Goal: Task Accomplishment & Management: Complete application form

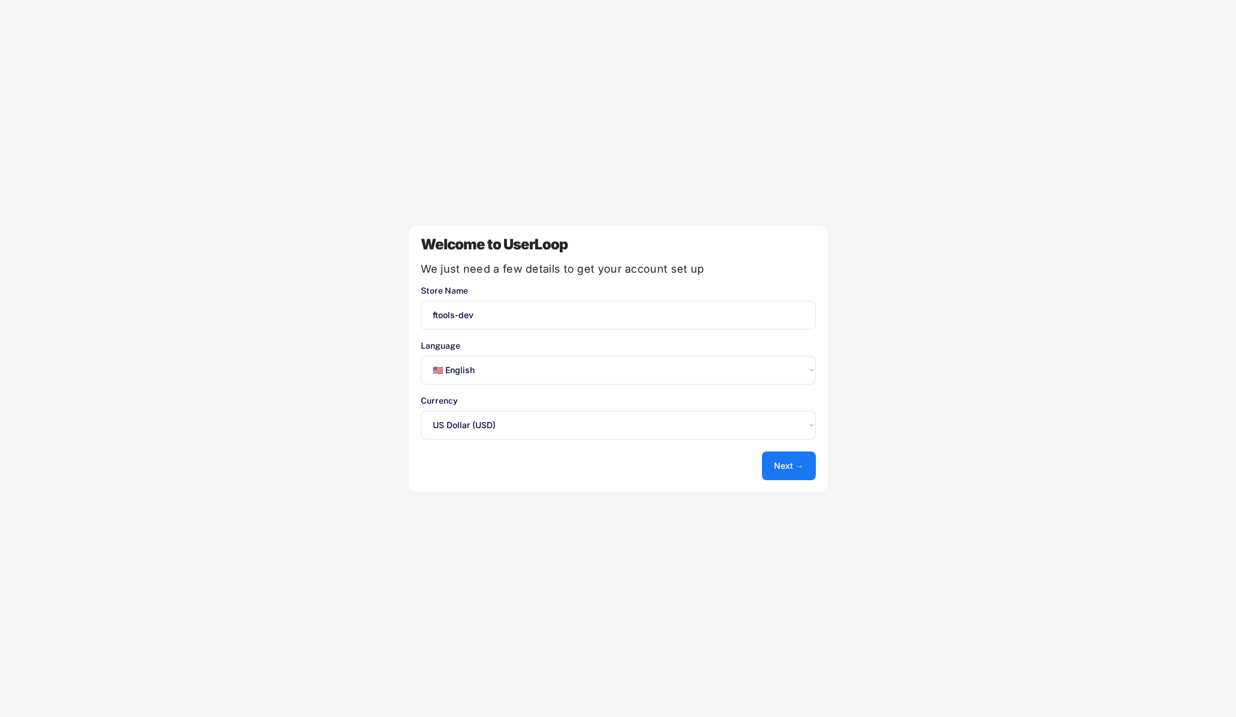
select select ""en""
select select ""1348695171700984260__LOOKUP__1635527639547x175194367885836100""
click at [489, 307] on input "input" at bounding box center [618, 315] width 395 height 29
click at [806, 463] on button "Next →" at bounding box center [789, 466] width 54 height 29
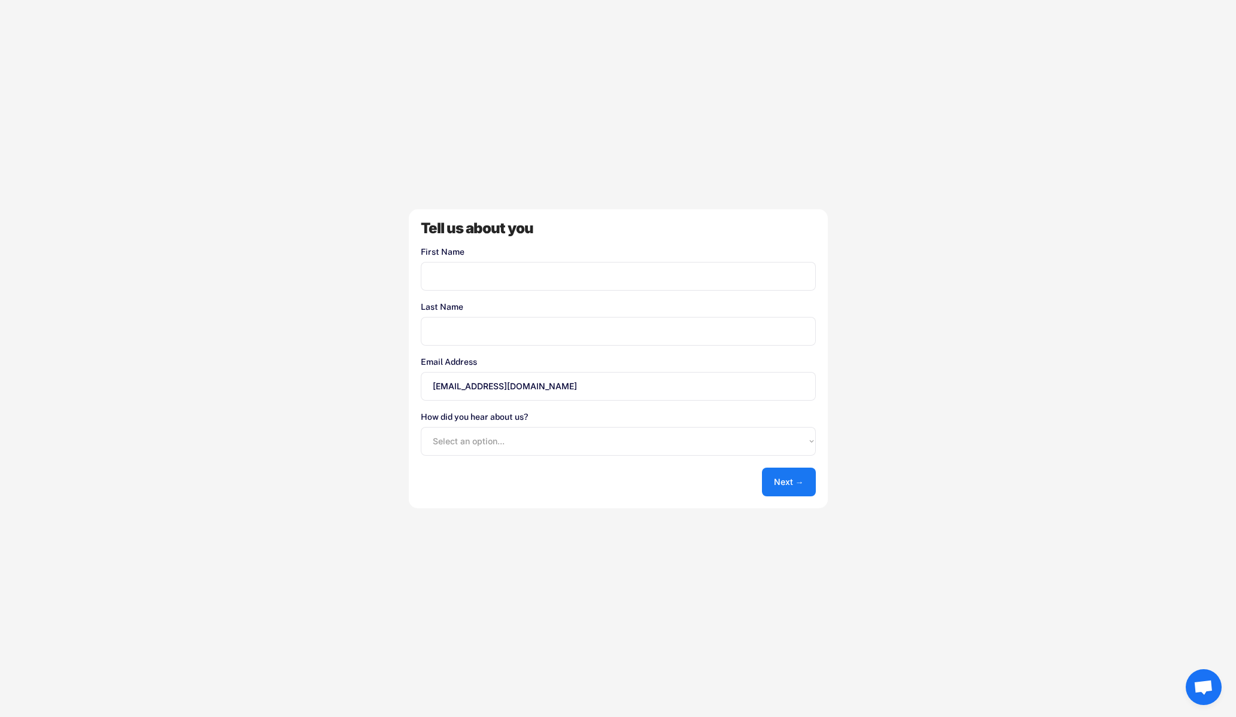
click at [446, 375] on input "[EMAIL_ADDRESS][DOMAIN_NAME]" at bounding box center [618, 386] width 395 height 29
click at [377, 387] on div "Welcome to UserLoop We just need a few details to get your account set up Store…" at bounding box center [618, 358] width 1236 height 717
click at [497, 438] on select "Select an option... Shopify App Store Google UserLoop Blog Referred by a friend…" at bounding box center [618, 441] width 395 height 29
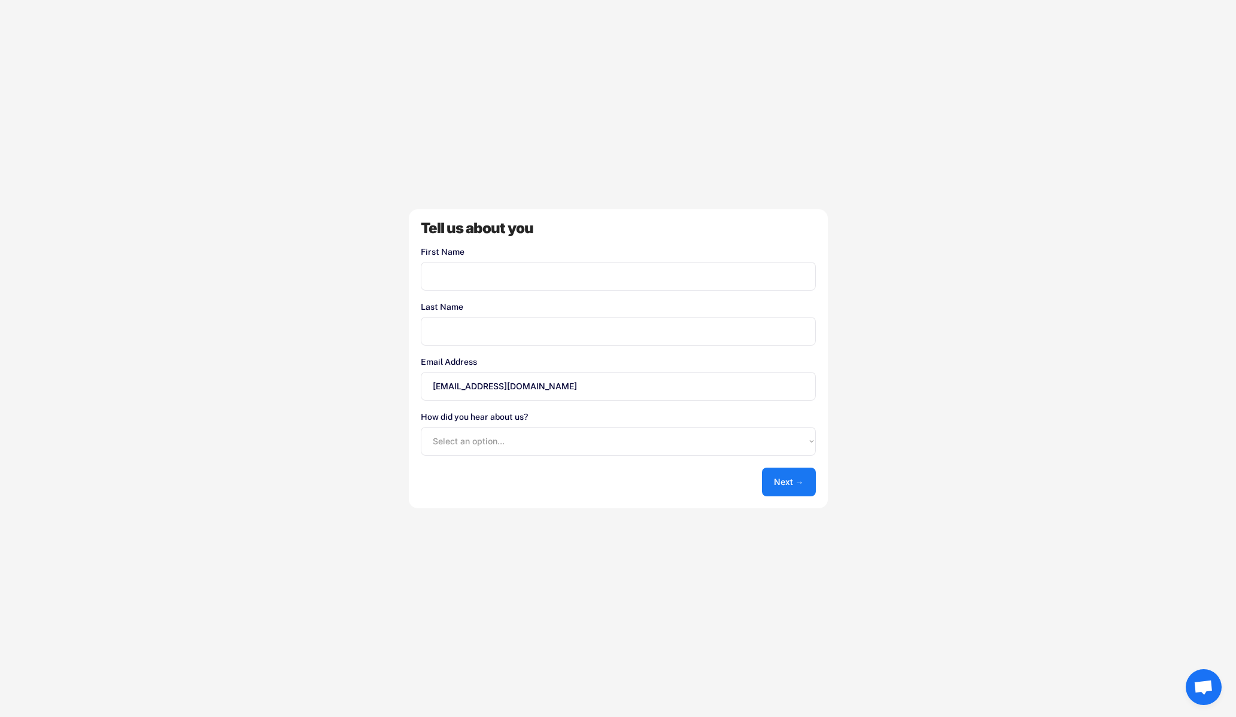
select select ""userloop_blog""
click at [421, 427] on select "Select an option... Shopify App Store Google UserLoop Blog Referred by a friend…" at bounding box center [618, 441] width 395 height 29
click at [467, 271] on input "input" at bounding box center [618, 276] width 395 height 29
type input "[PERSON_NAME]"
click at [764, 485] on button "Next →" at bounding box center [789, 482] width 54 height 29
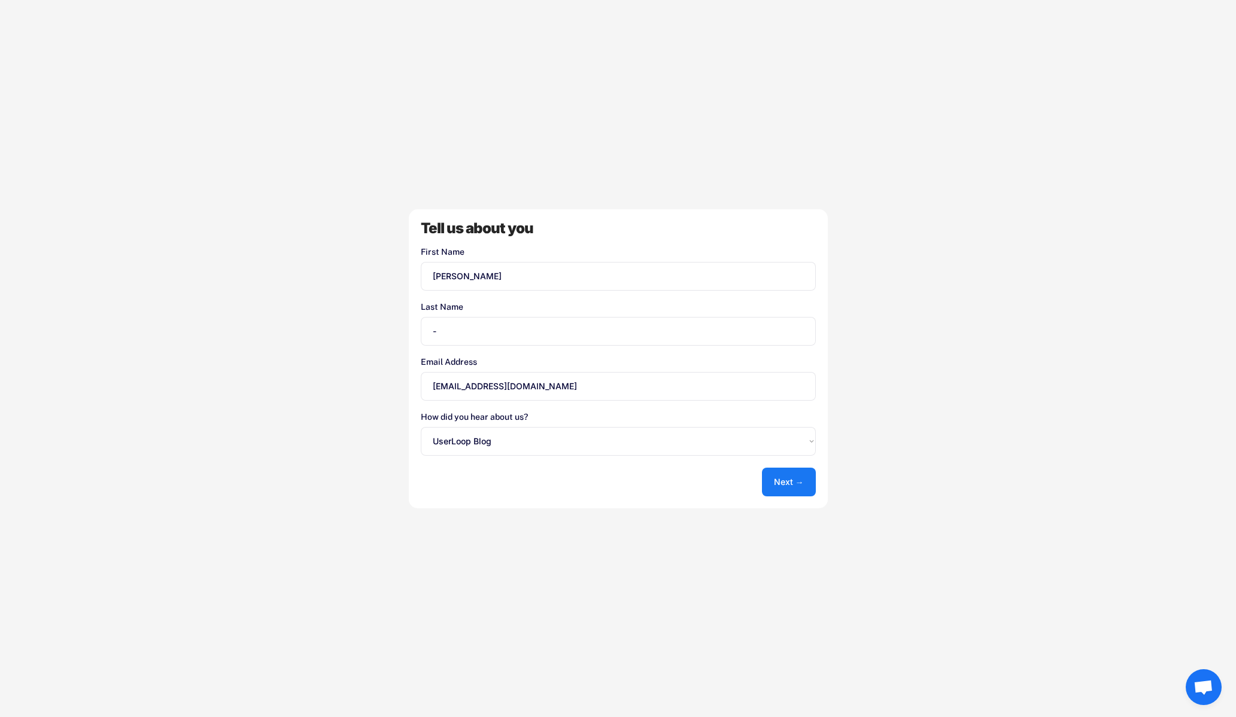
type input "-"
click at [778, 482] on button "Next →" at bounding box center [789, 482] width 54 height 29
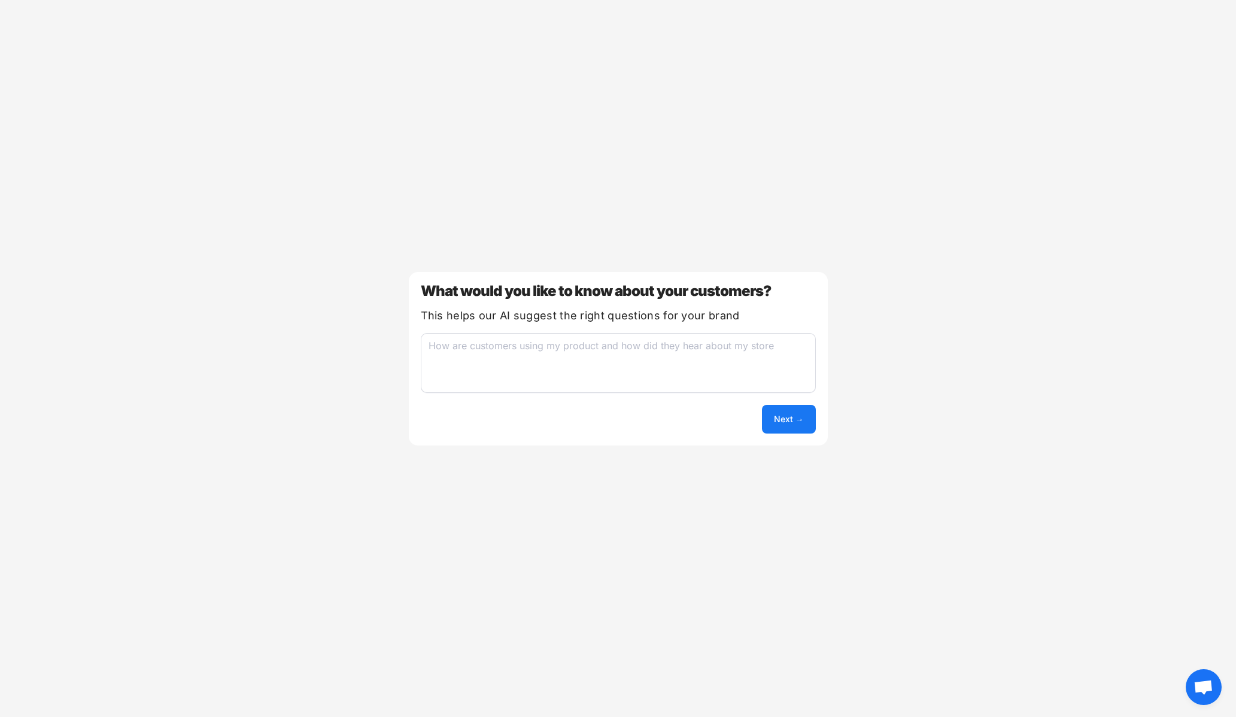
click at [784, 421] on button "Next →" at bounding box center [789, 419] width 54 height 29
type textarea "-"
click at [778, 419] on button "Next →" at bounding box center [789, 419] width 54 height 29
select select ""unlimited""
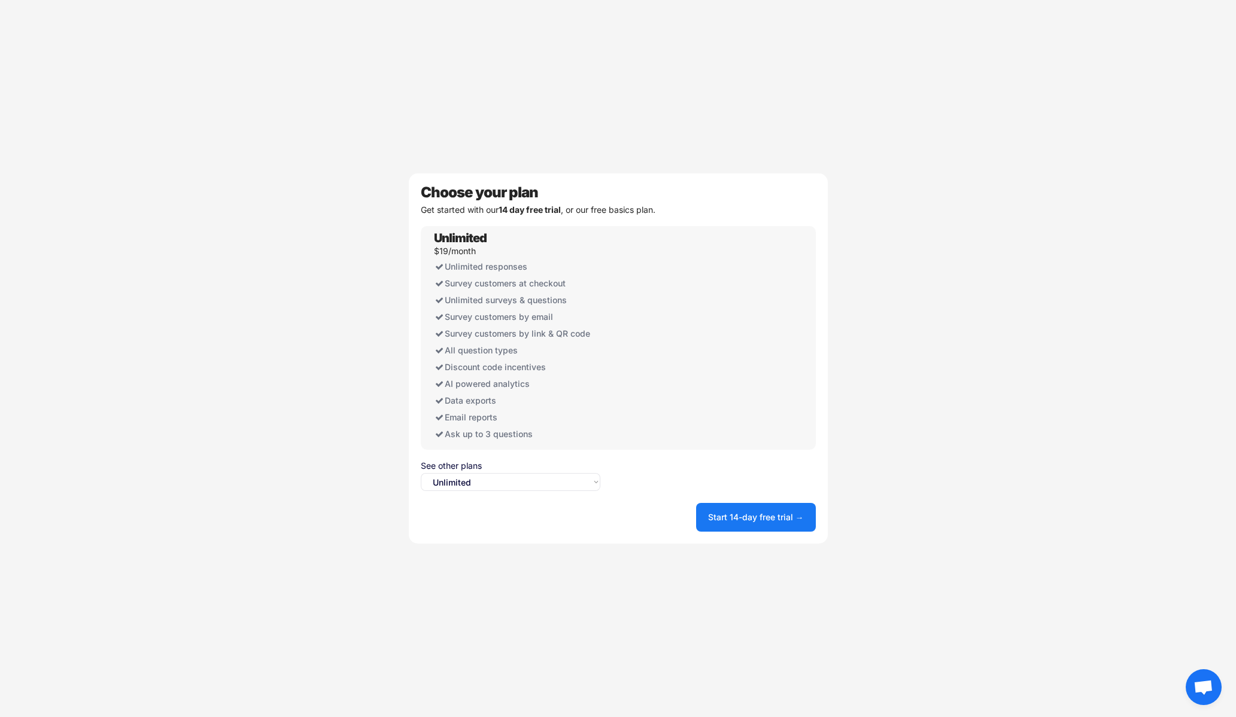
click at [521, 514] on div "Choose your plan Get started with our 14 day free trial , or our free basics pl…" at bounding box center [618, 359] width 419 height 370
click at [777, 528] on button "Start 14-day free trial →" at bounding box center [756, 517] width 120 height 29
